Goal: Transaction & Acquisition: Download file/media

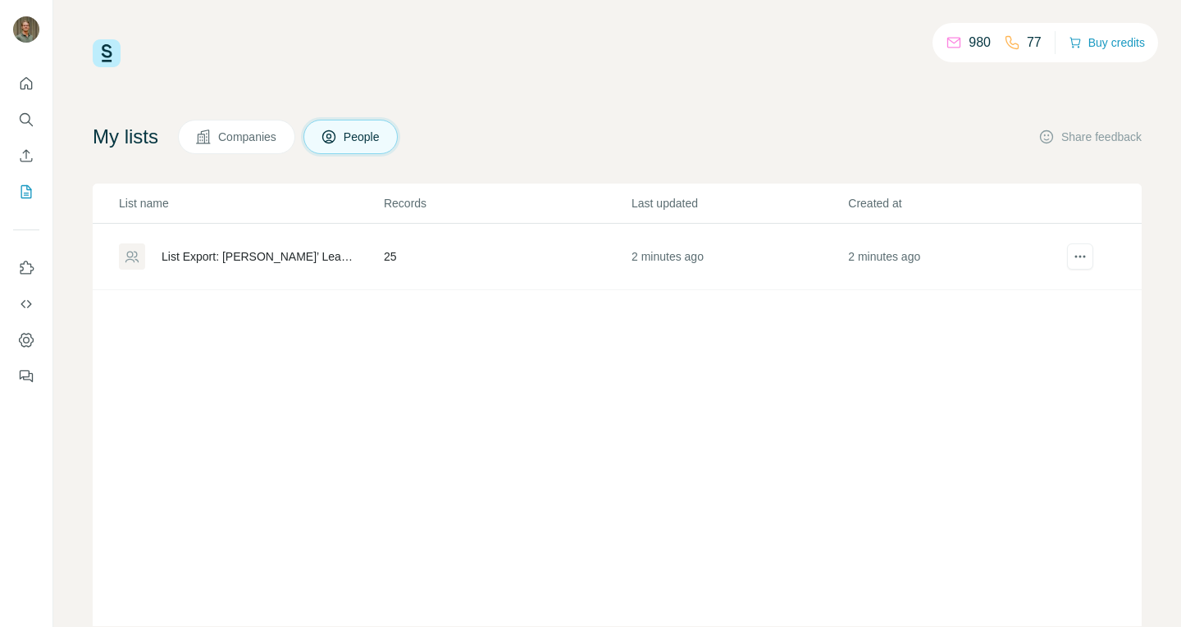
click at [301, 259] on div "List Export: [PERSON_NAME]’ Lead List - [DATE] 11:14" at bounding box center [259, 256] width 194 height 16
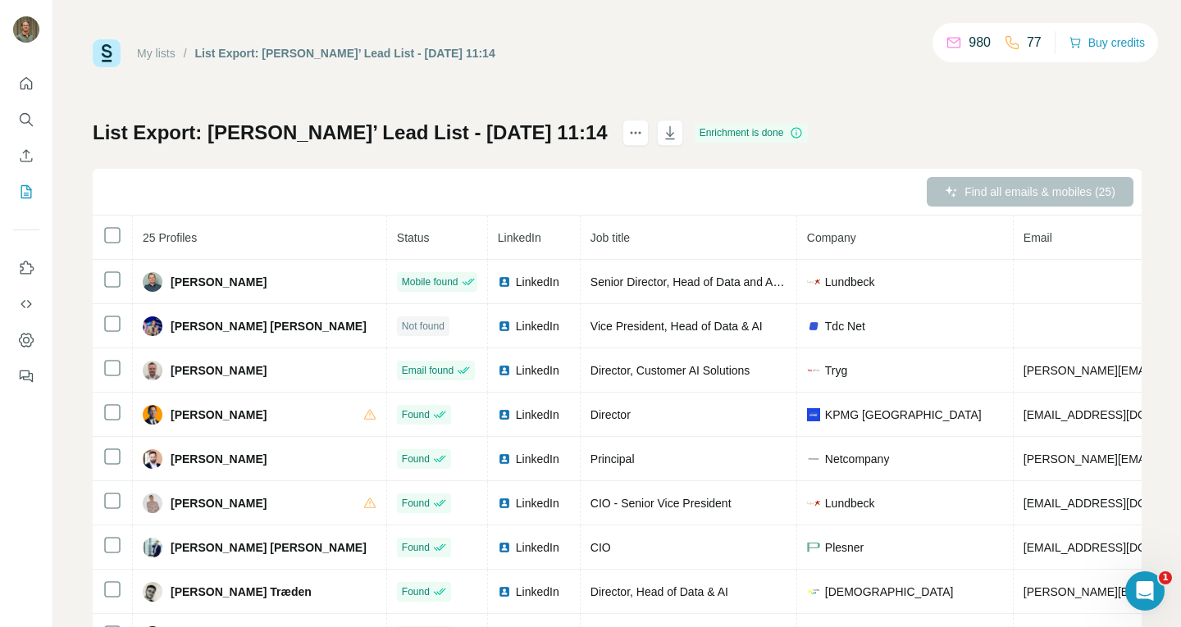
click at [676, 177] on div "Find all emails & mobiles (25)" at bounding box center [617, 192] width 1049 height 47
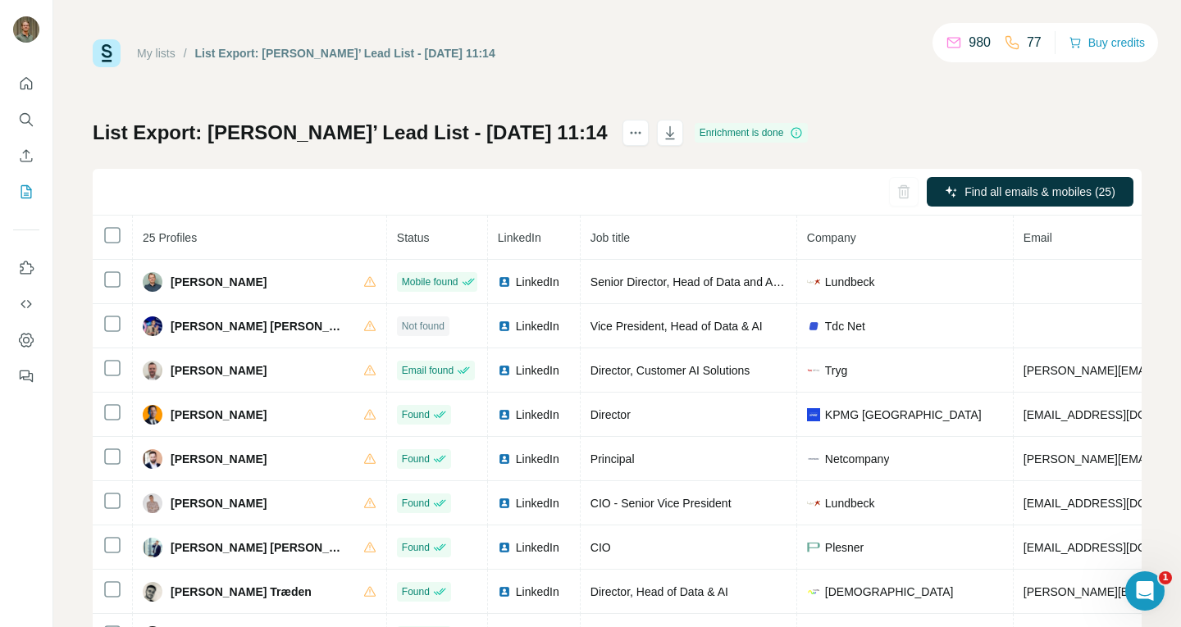
click at [162, 57] on link "My lists" at bounding box center [156, 53] width 39 height 13
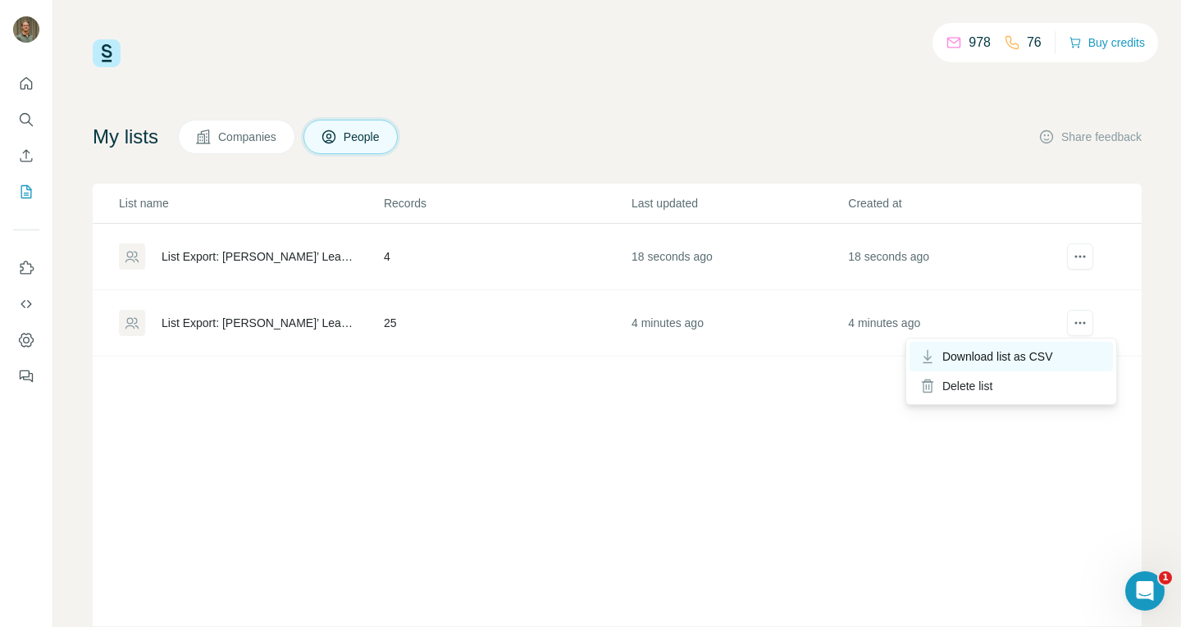
click at [1059, 355] on div "Download list as CSV" at bounding box center [1010, 357] width 203 height 30
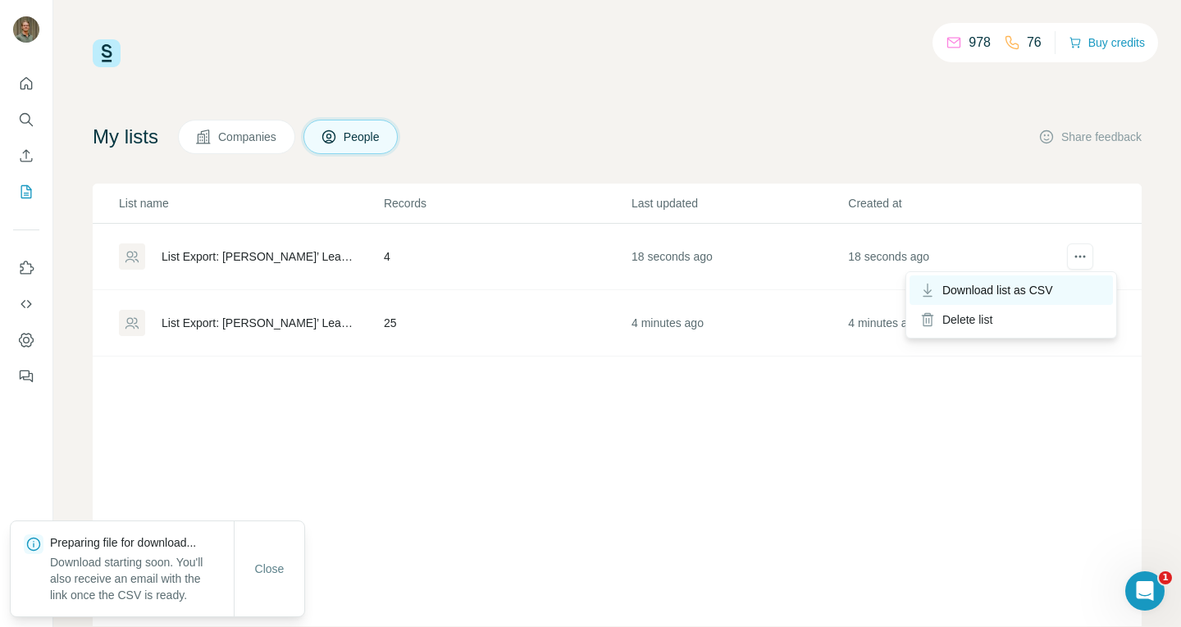
click at [1007, 287] on span "Download list as CSV" at bounding box center [997, 290] width 111 height 16
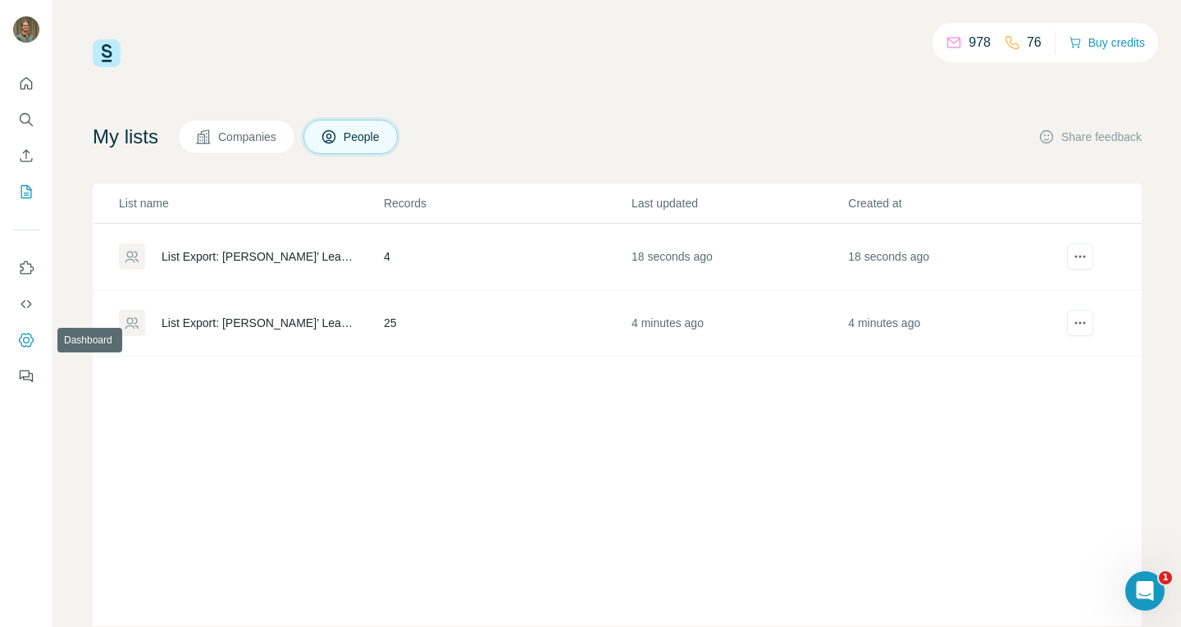
click at [32, 341] on icon "Dashboard" at bounding box center [26, 340] width 16 height 16
